Goal: Check status: Check status

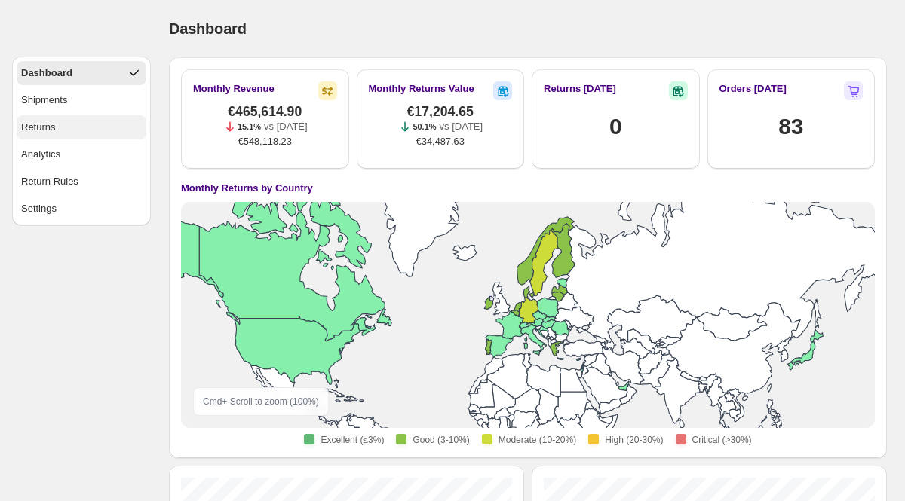
click at [81, 133] on button "Returns" at bounding box center [82, 127] width 130 height 24
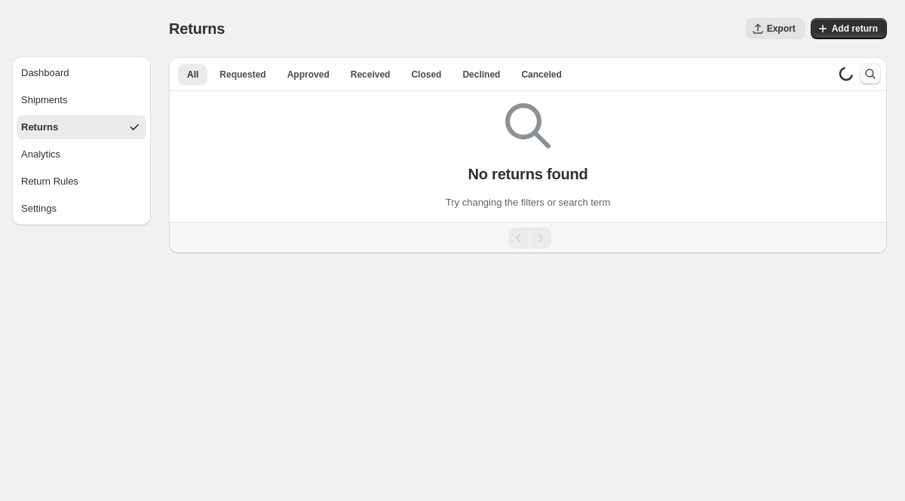
click at [869, 71] on icon "Search and filter results" at bounding box center [869, 73] width 15 height 15
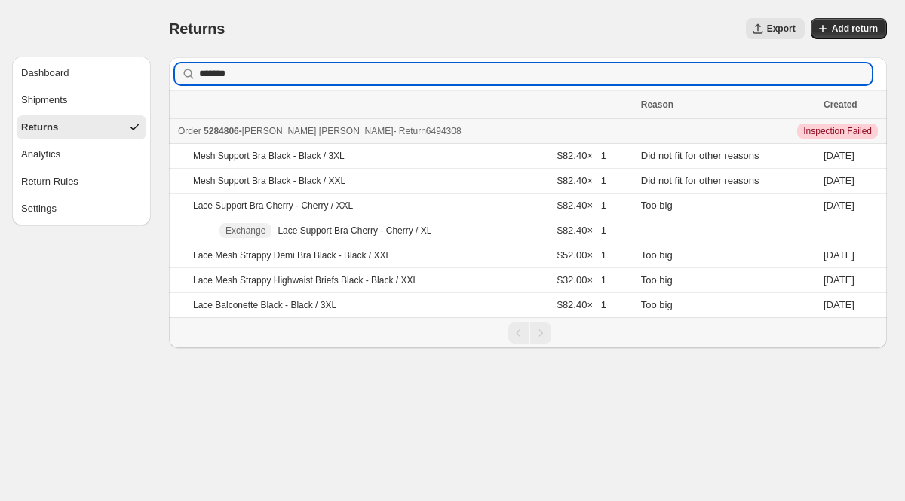
type input "*******"
click at [239, 131] on span "5284806" at bounding box center [221, 131] width 35 height 11
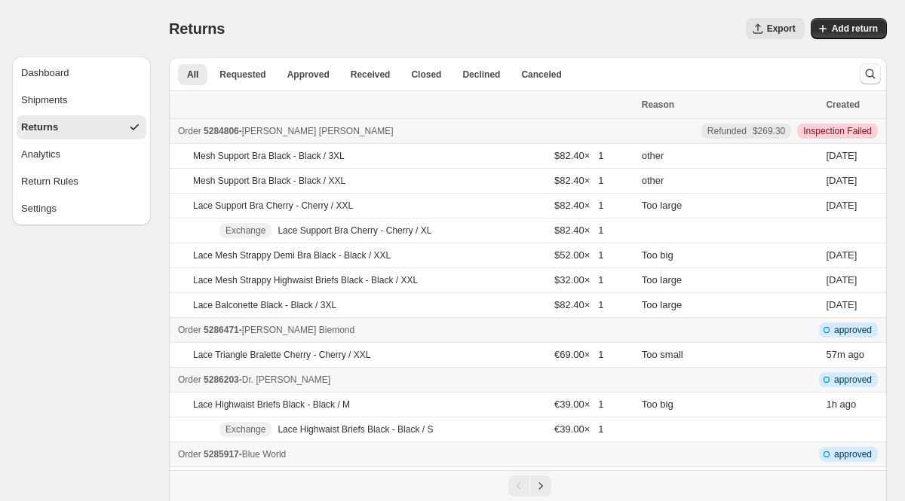
click at [92, 132] on button "Returns" at bounding box center [82, 127] width 130 height 24
click at [383, 74] on span "Received" at bounding box center [371, 75] width 40 height 12
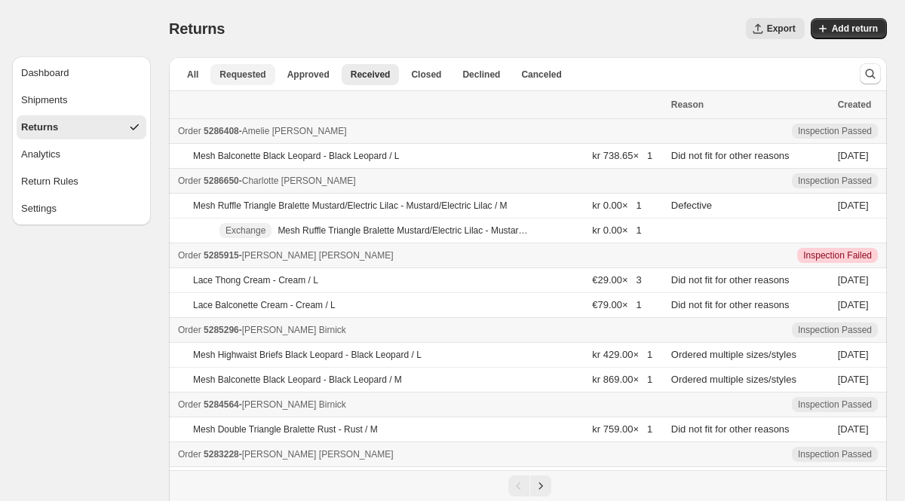
click at [253, 75] on span "Requested" at bounding box center [242, 75] width 46 height 12
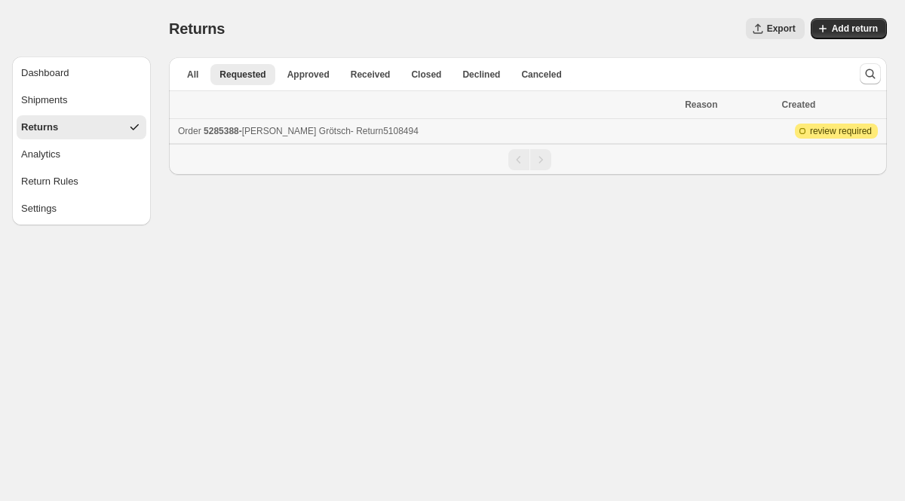
click at [254, 127] on div "Order 5285388 - [PERSON_NAME] - Return 5108494" at bounding box center [427, 131] width 498 height 15
